Goal: Task Accomplishment & Management: Complete application form

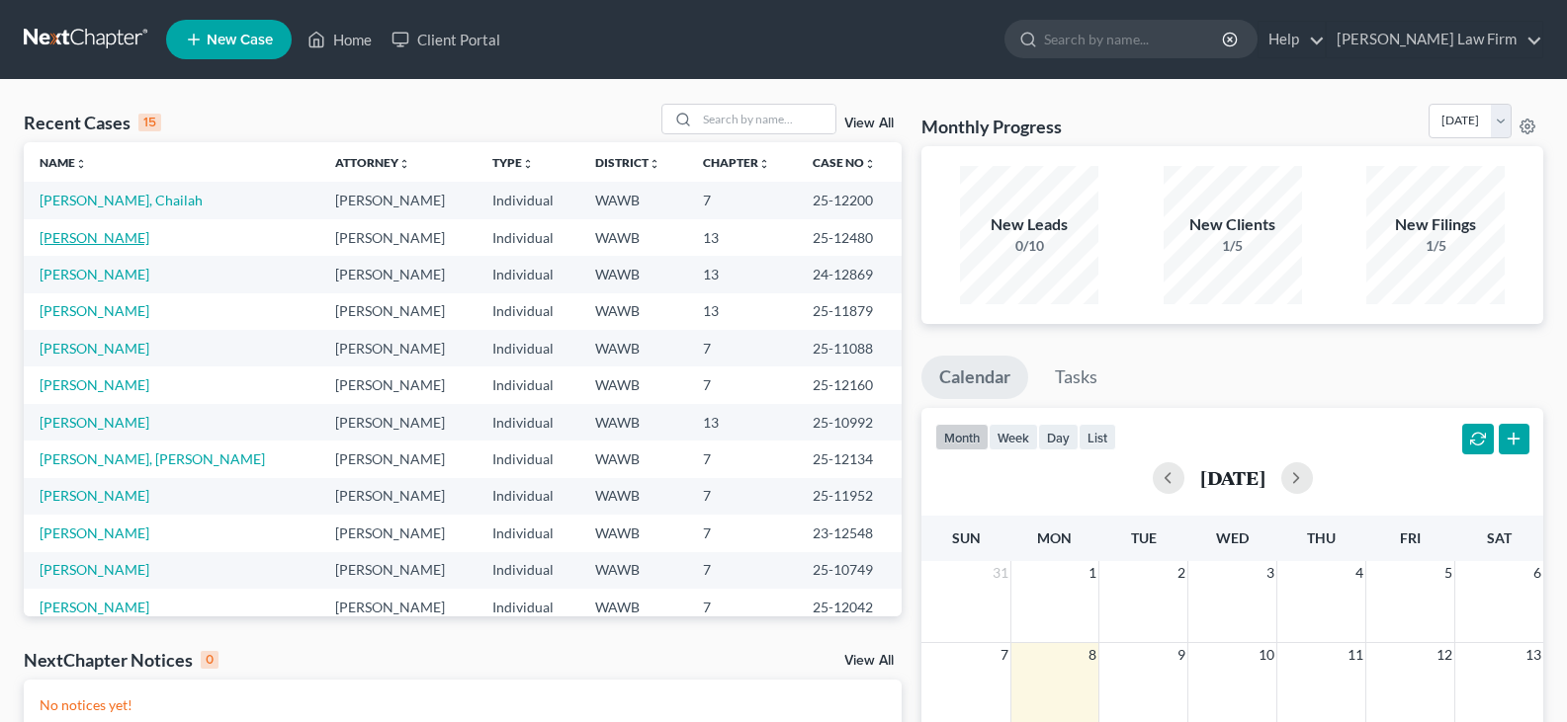
click at [96, 230] on link "[PERSON_NAME]" at bounding box center [95, 237] width 110 height 17
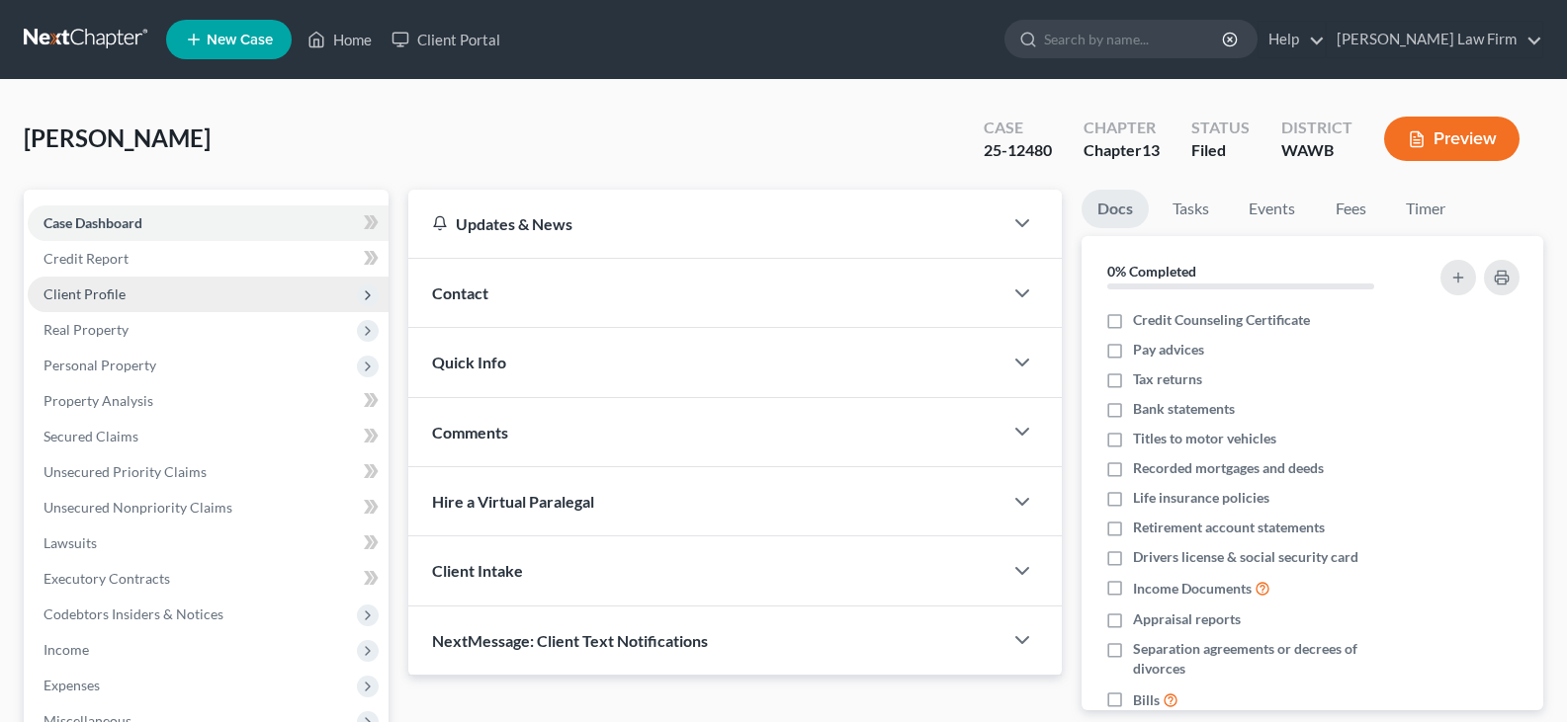
click at [89, 292] on span "Client Profile" at bounding box center [84, 294] width 82 height 17
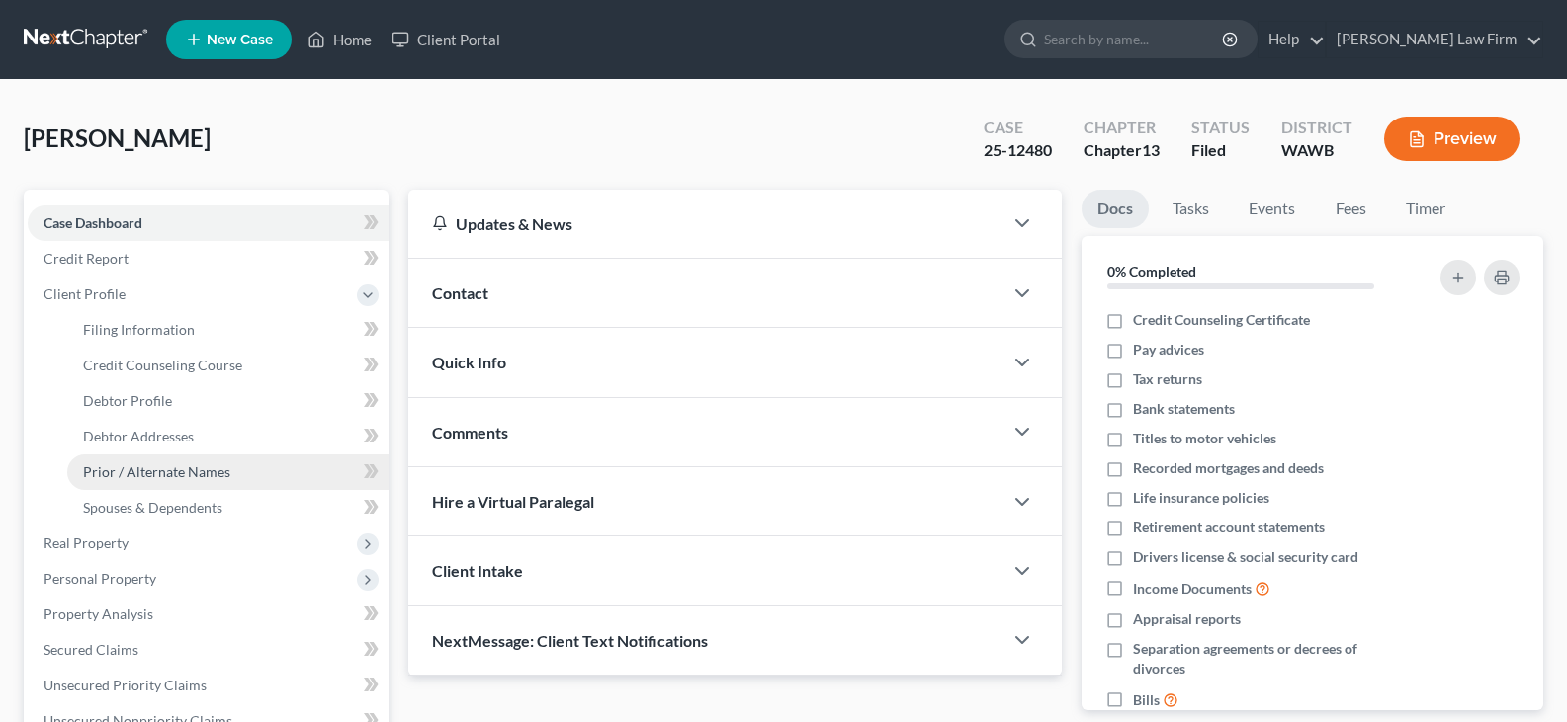
click at [204, 470] on span "Prior / Alternate Names" at bounding box center [156, 472] width 147 height 17
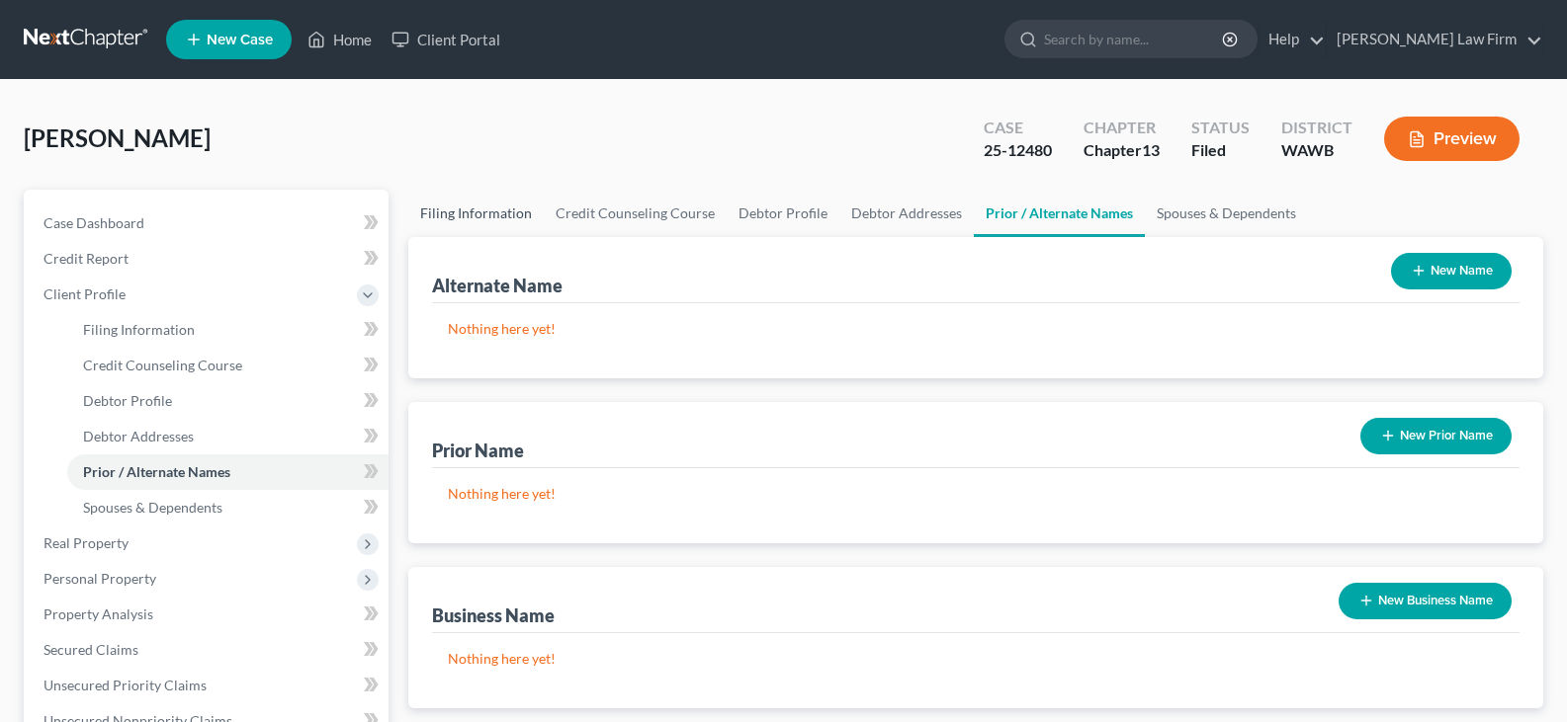
click at [477, 206] on link "Filing Information" at bounding box center [475, 213] width 135 height 47
select select "1"
select select "0"
select select "3"
select select "50"
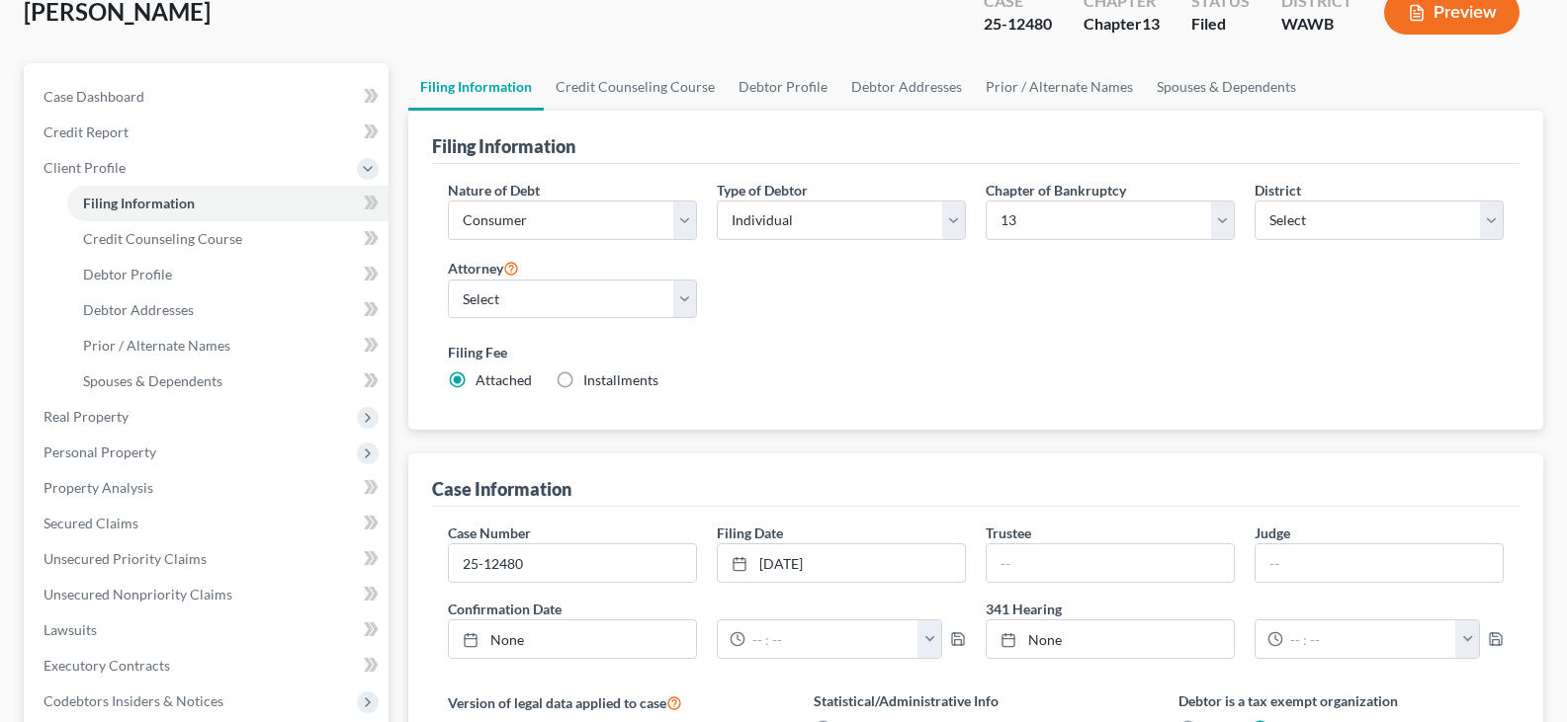
scroll to position [126, 0]
click at [1066, 89] on link "Prior / Alternate Names" at bounding box center [1059, 87] width 171 height 47
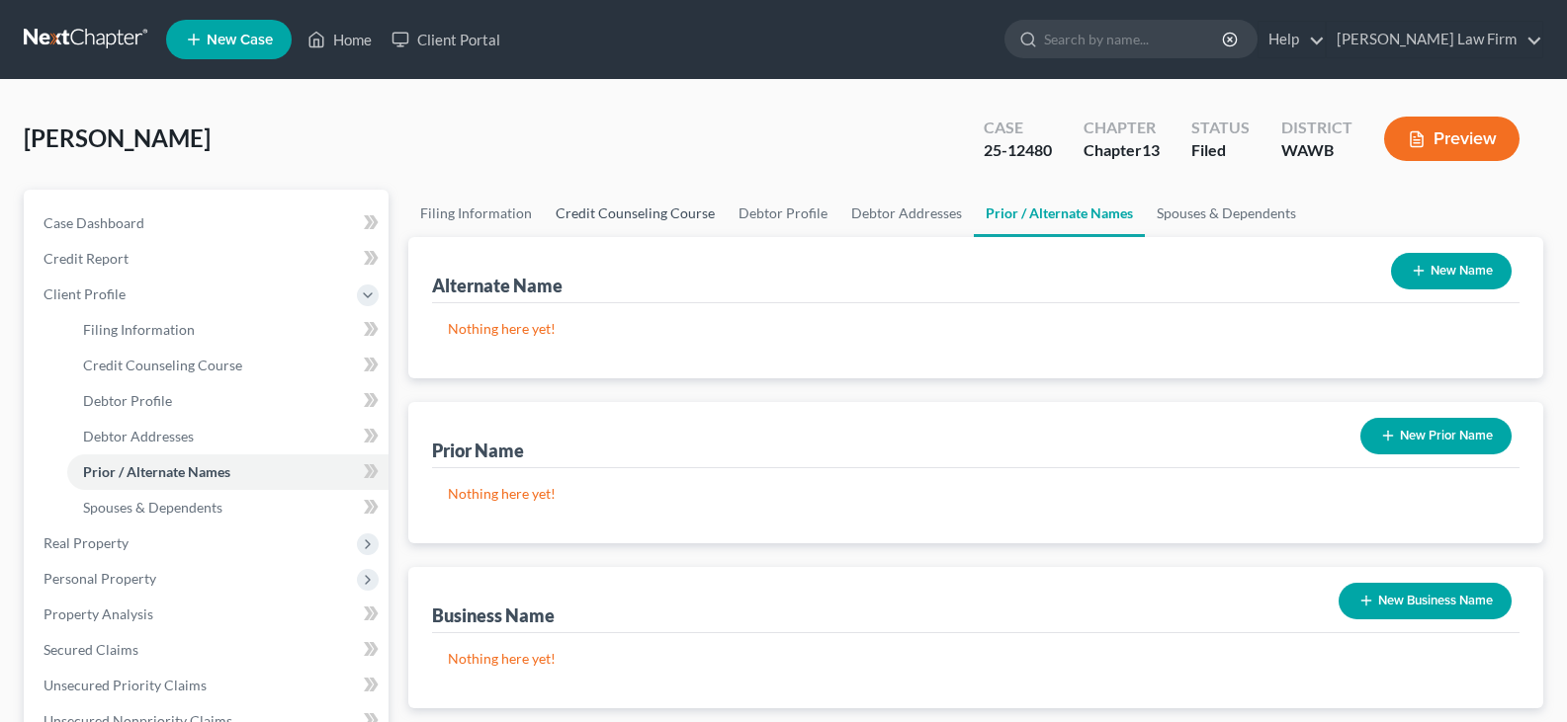
click at [611, 225] on link "Credit Counseling Course" at bounding box center [635, 213] width 183 height 47
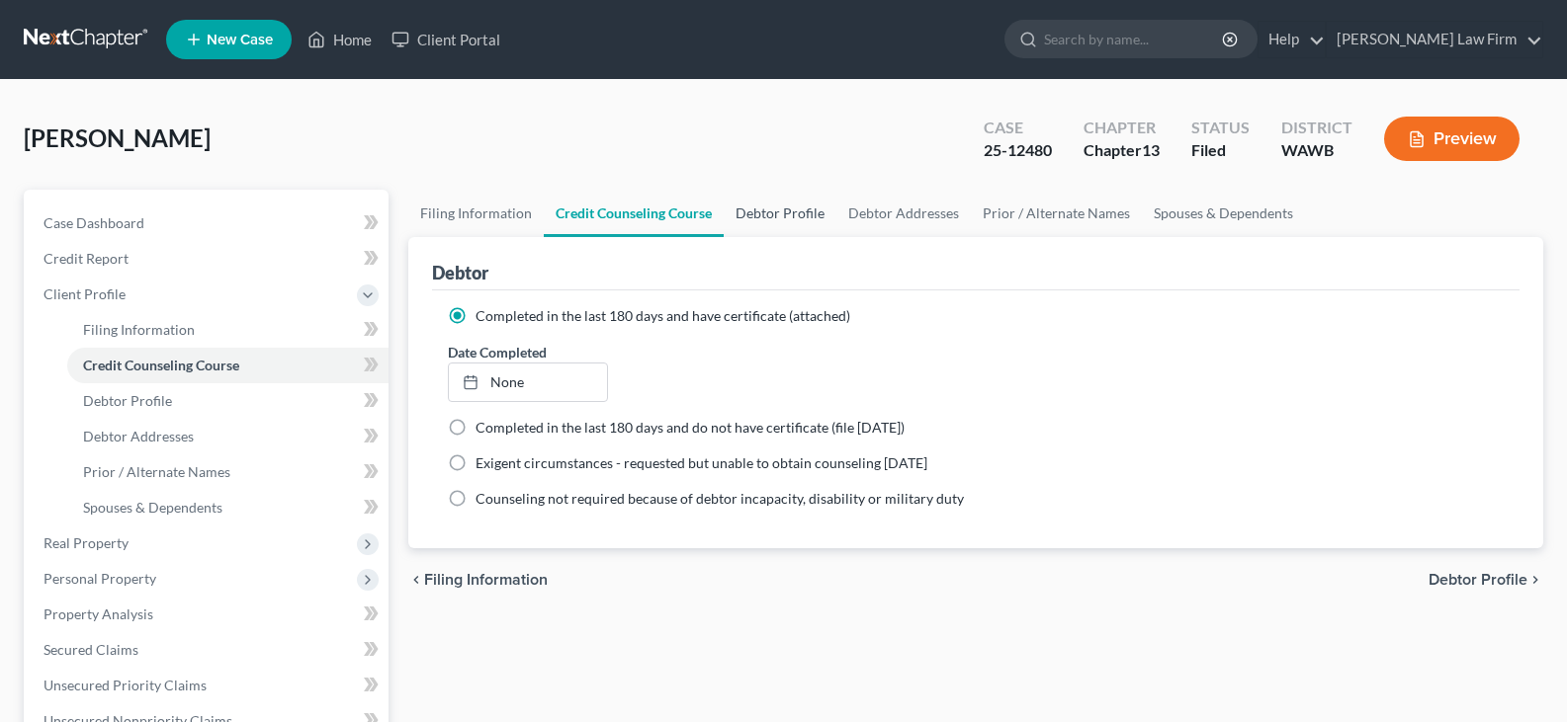
click at [795, 213] on link "Debtor Profile" at bounding box center [779, 213] width 113 height 47
select select "0"
select select "3"
